Goal: Obtain resource: Obtain resource

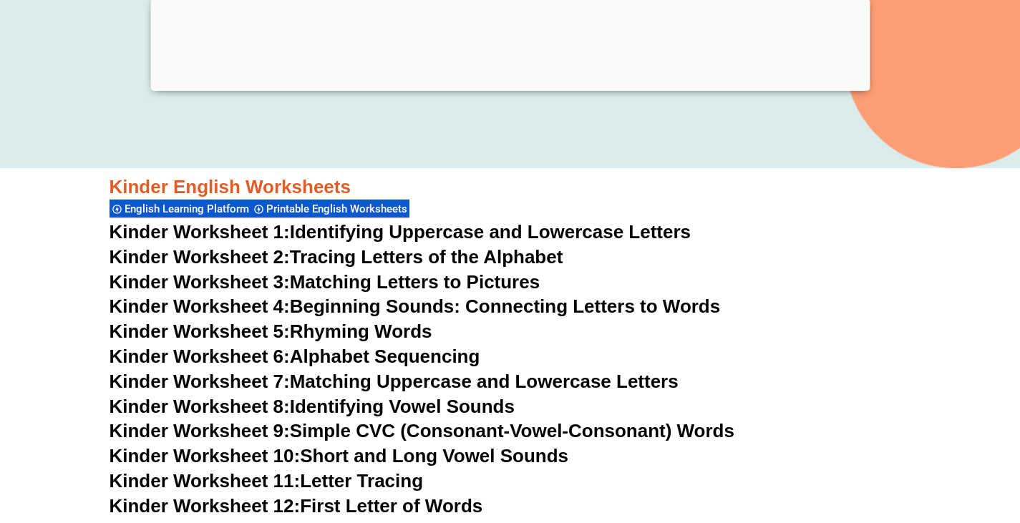
scroll to position [501, 0]
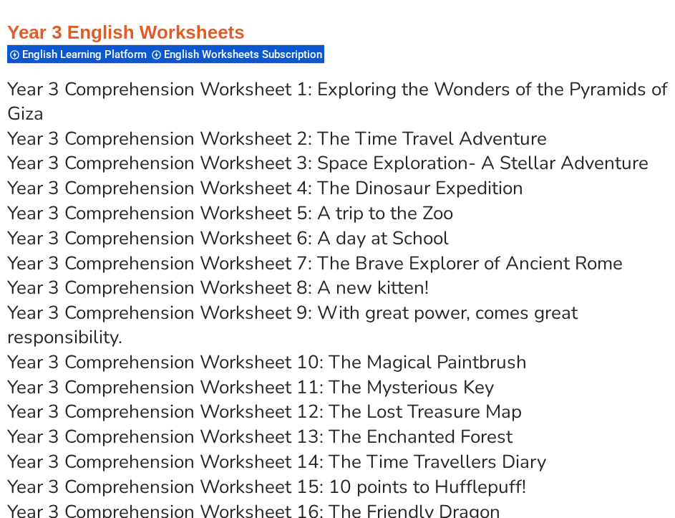
scroll to position [4695, 0]
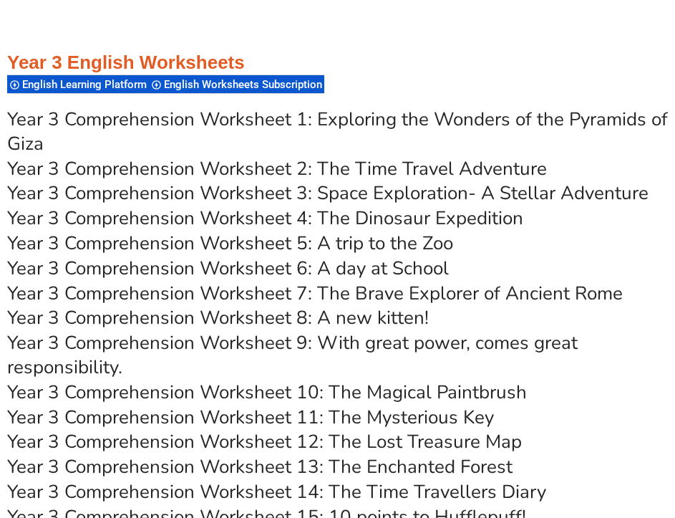
click at [434, 107] on link "Year 3 Comprehension Worksheet 1: Exploring the Wonders of the Pyramids of Giza" at bounding box center [337, 131] width 661 height 49
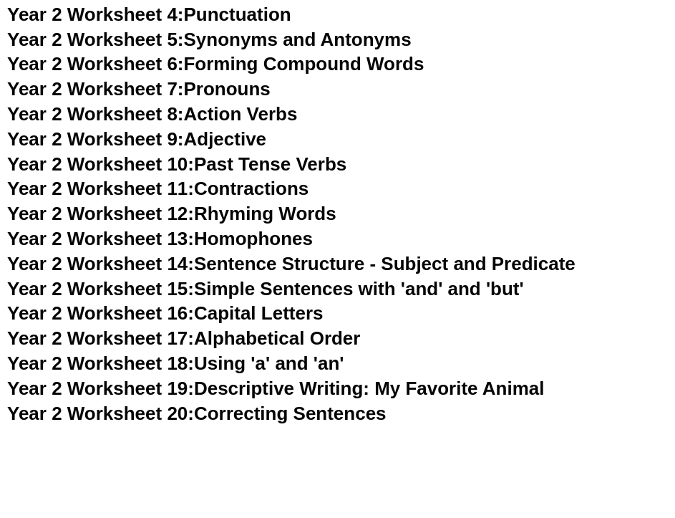
scroll to position [3979, 0]
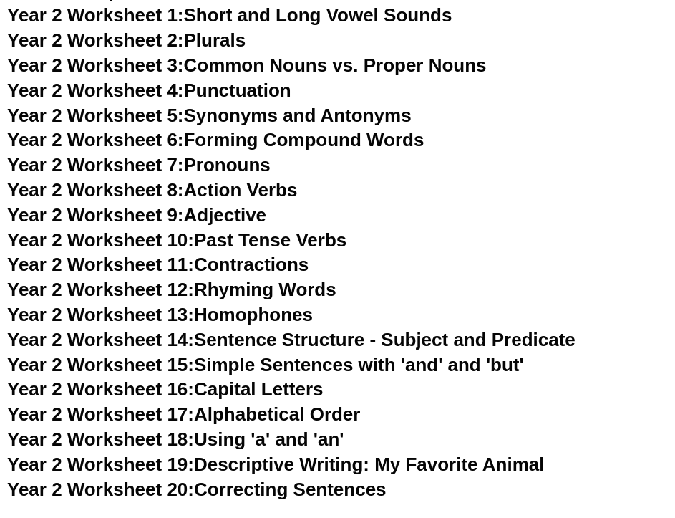
click at [249, 253] on link "Year 2 Worksheet 11: Contractions" at bounding box center [157, 263] width 301 height 21
click at [277, 179] on link "Year 2 Worksheet 8: Action Verbs" at bounding box center [152, 189] width 290 height 21
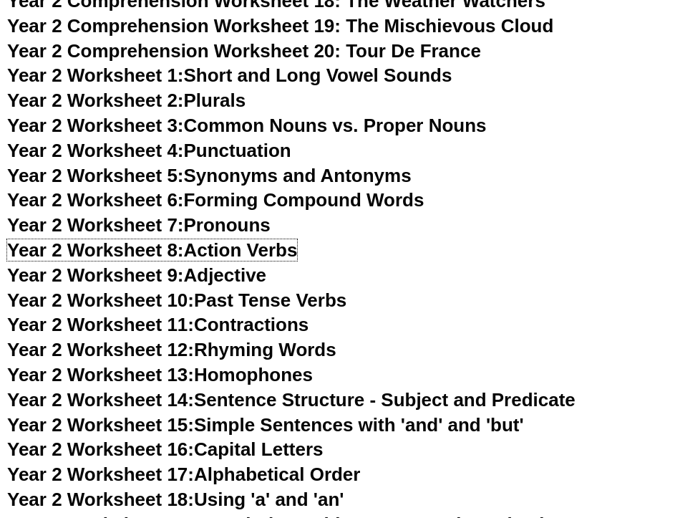
scroll to position [3836, 0]
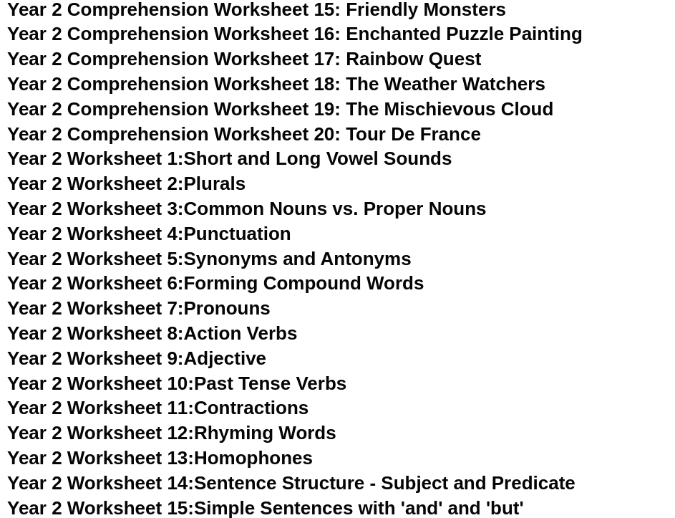
click at [205, 173] on link "Year 2 Worksheet 2: Plurals" at bounding box center [126, 183] width 238 height 21
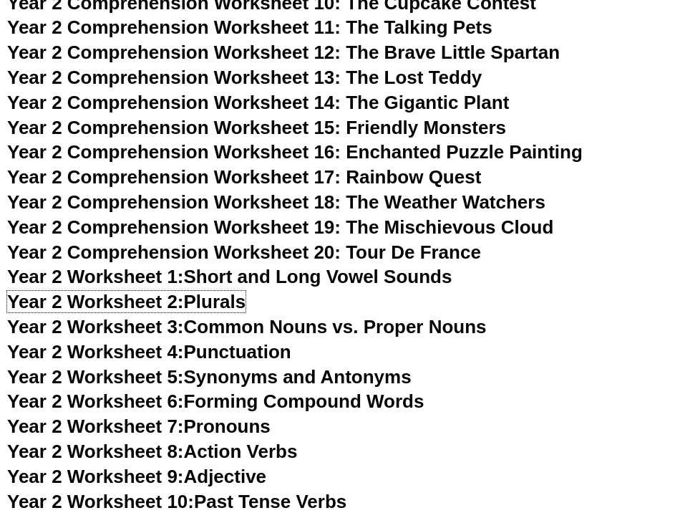
scroll to position [3693, 0]
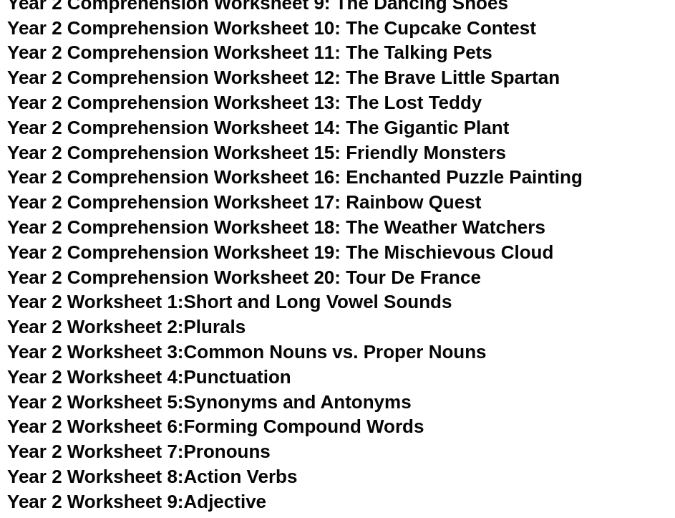
click at [420, 341] on link "Year 2 Worksheet 3: Common Nouns vs. Proper Nouns" at bounding box center [247, 351] width 480 height 21
click at [254, 366] on link "Year 2 Worksheet 4: Punctuation" at bounding box center [149, 376] width 284 height 21
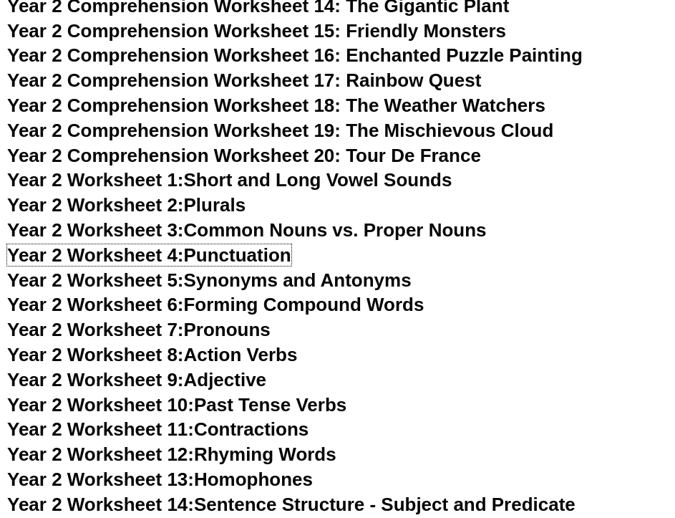
scroll to position [3836, 0]
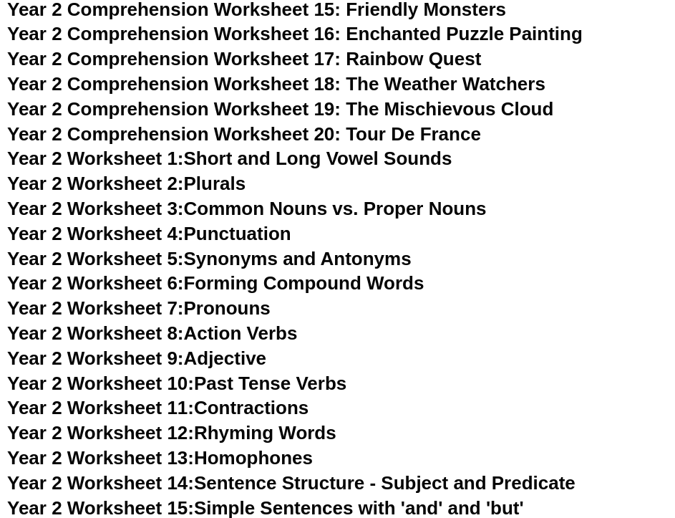
click at [285, 272] on link "Year 2 Worksheet 6: Forming Compound Words" at bounding box center [215, 282] width 417 height 21
click at [253, 372] on link "Year 2 Worksheet 10: Past Tense Verbs" at bounding box center [176, 382] width 339 height 21
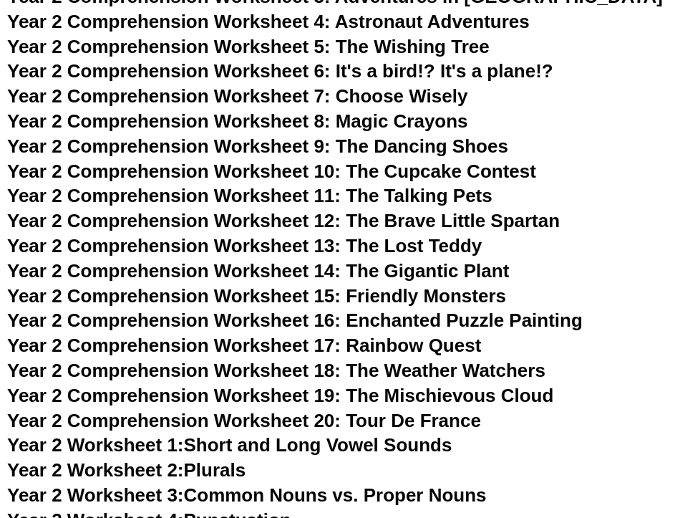
scroll to position [3335, 0]
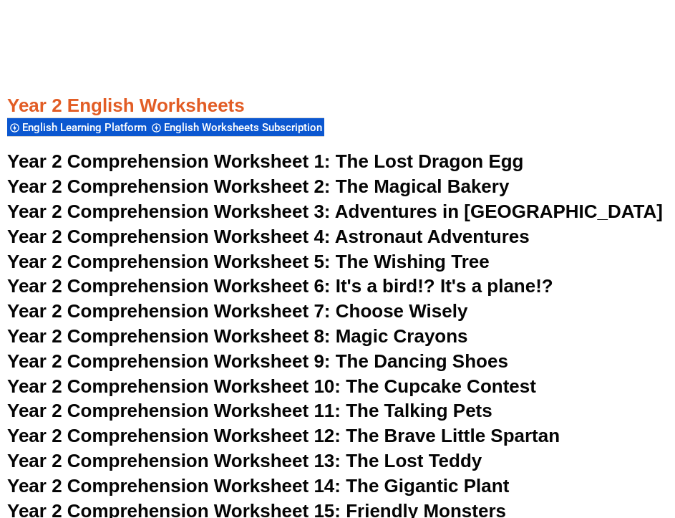
click at [454, 175] on span "The Magical Bakery" at bounding box center [423, 185] width 174 height 21
click at [359, 138] on div at bounding box center [337, 143] width 661 height 11
click at [362, 150] on span "The Lost Dragon Egg" at bounding box center [430, 160] width 188 height 21
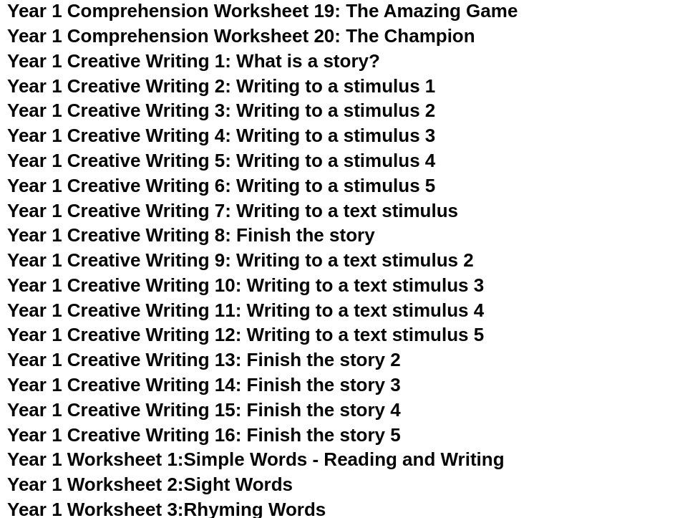
scroll to position [2404, 0]
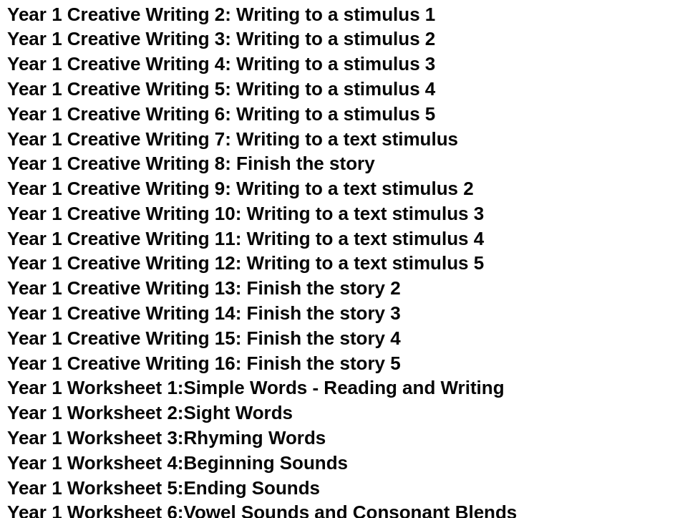
click at [374, 277] on span "Year 1 Creative Writing 13: Finish the story 2" at bounding box center [204, 287] width 394 height 21
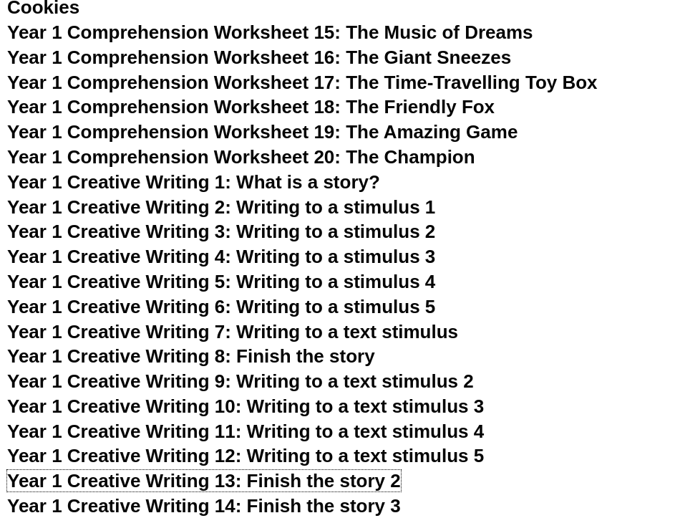
scroll to position [2189, 0]
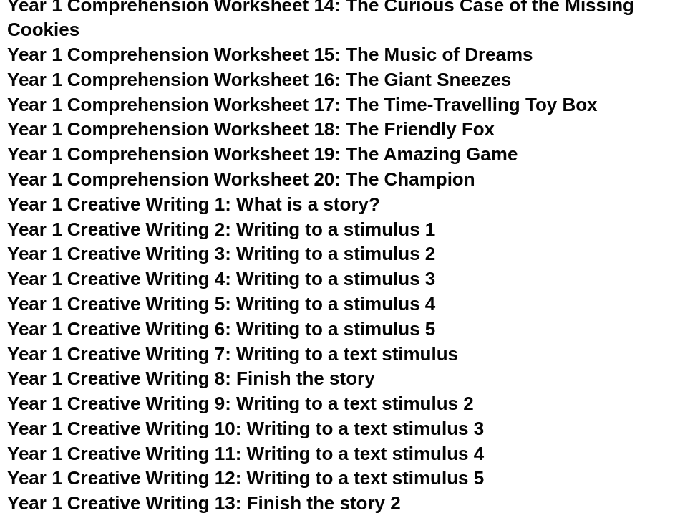
click at [397, 218] on span "Year 1 Creative Writing 2: Writing to a stimulus 1" at bounding box center [221, 228] width 428 height 21
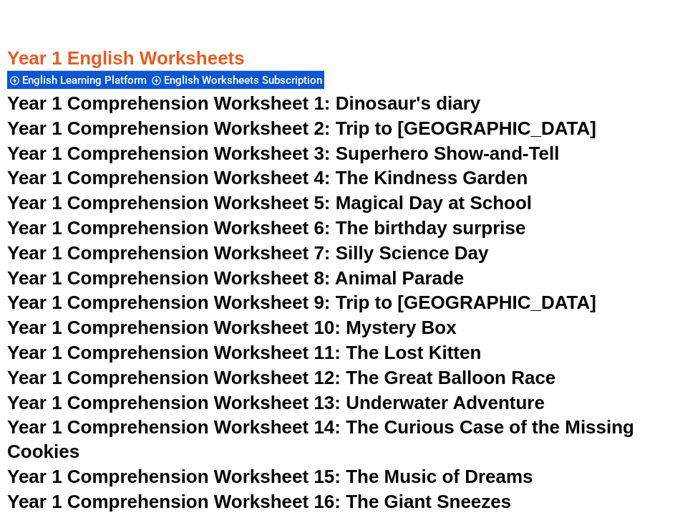
scroll to position [1760, 0]
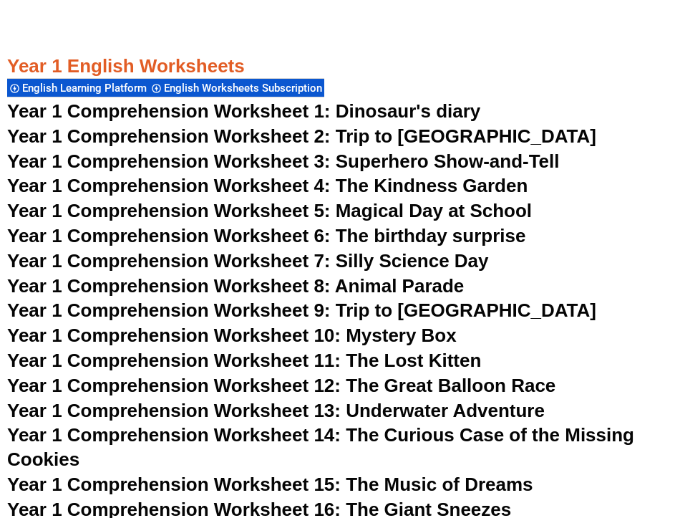
click at [416, 125] on span "Year 1 Comprehension Worksheet 2: Trip to [GEOGRAPHIC_DATA]" at bounding box center [301, 135] width 589 height 21
